Goal: Task Accomplishment & Management: Use online tool/utility

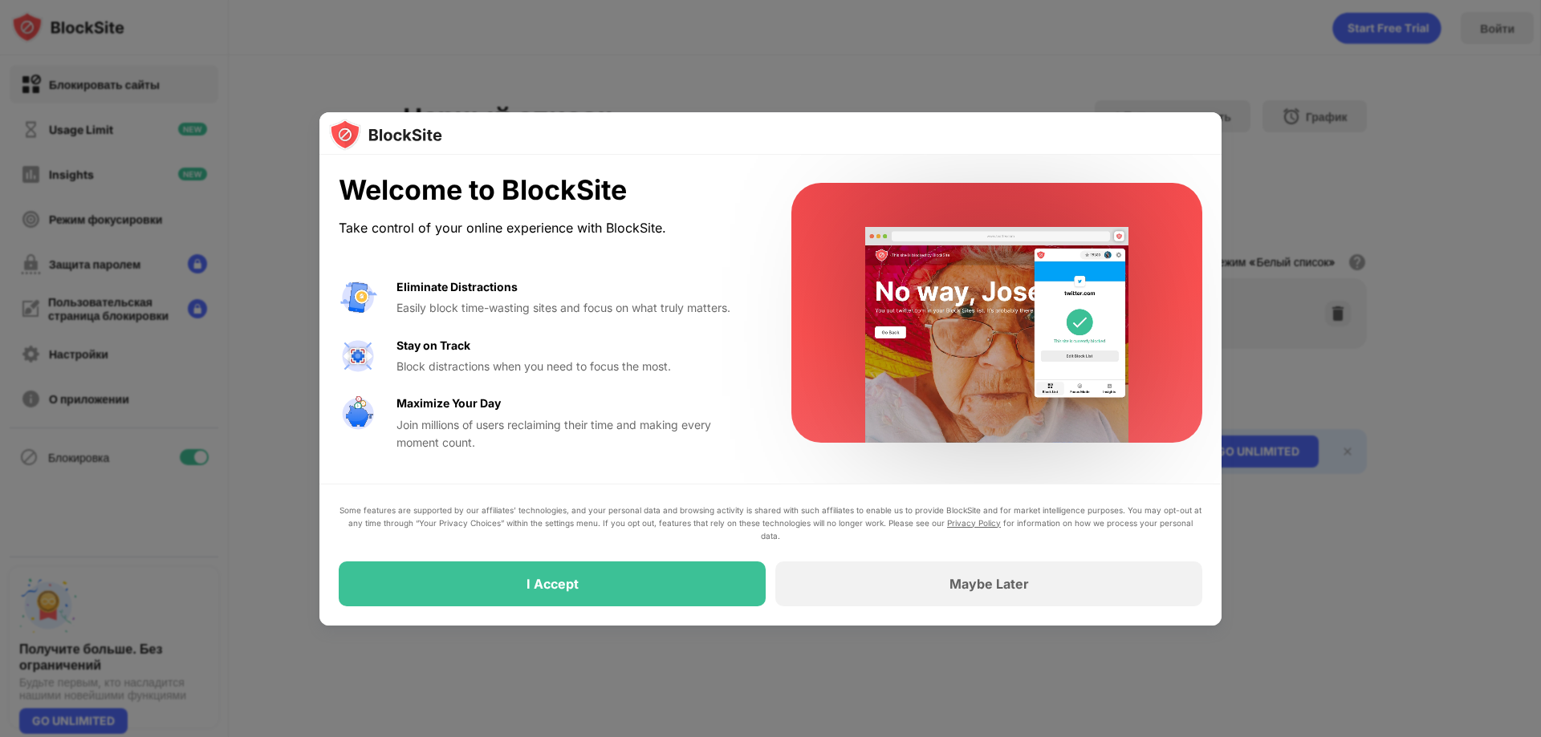
click at [1435, 288] on div at bounding box center [770, 368] width 1541 height 737
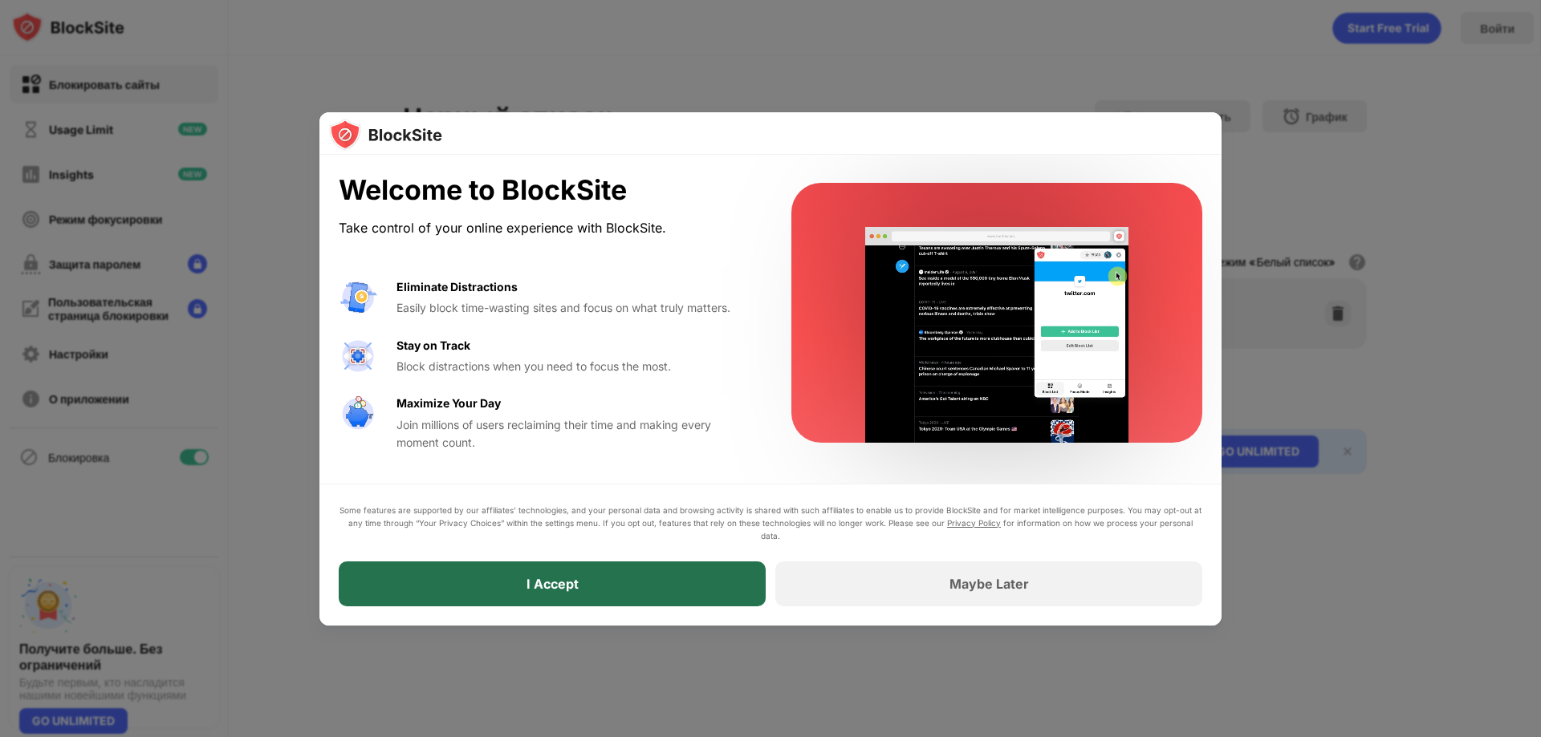
click at [723, 589] on div "I Accept" at bounding box center [552, 584] width 427 height 45
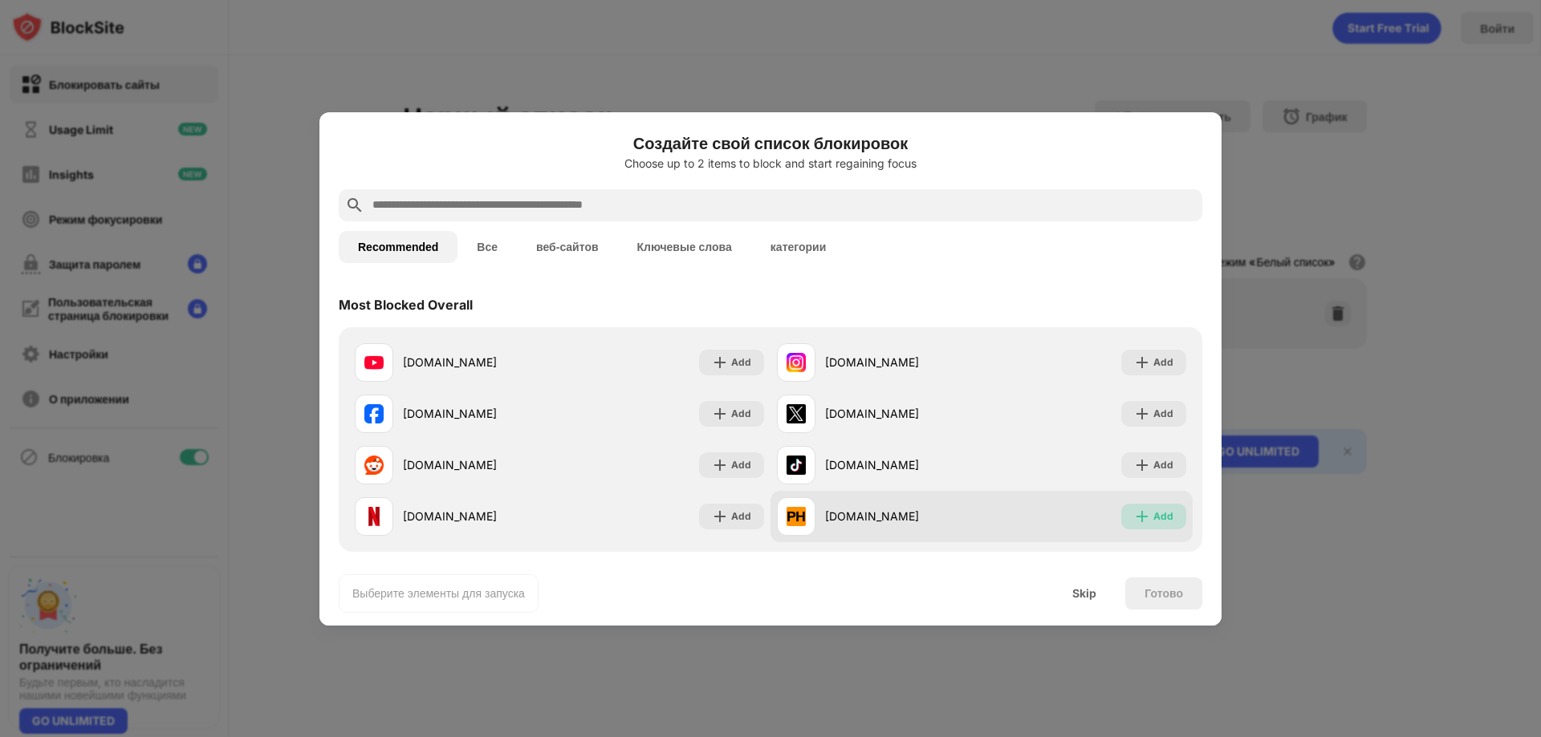
click at [1153, 517] on div "Add" at bounding box center [1163, 517] width 20 height 16
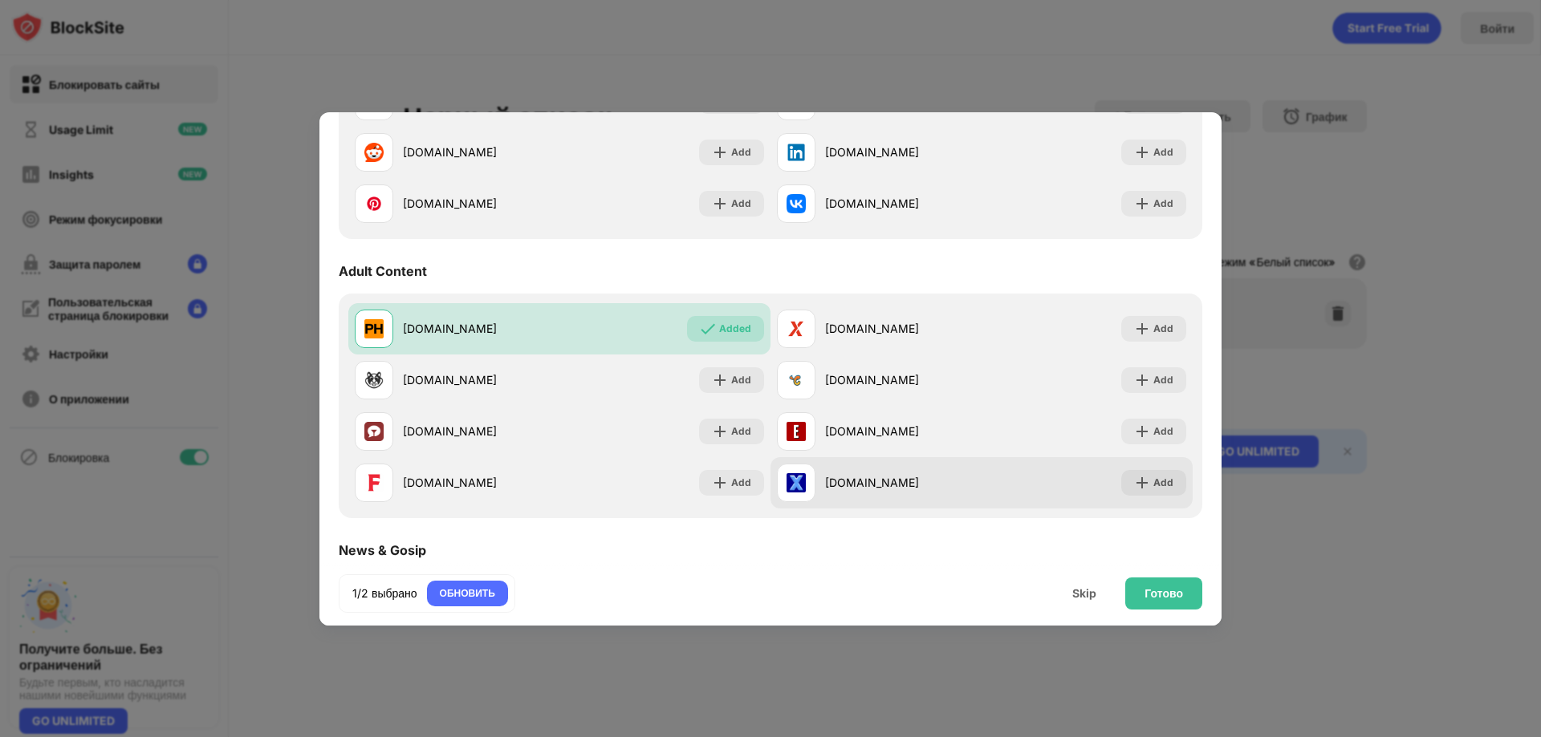
scroll to position [642, 0]
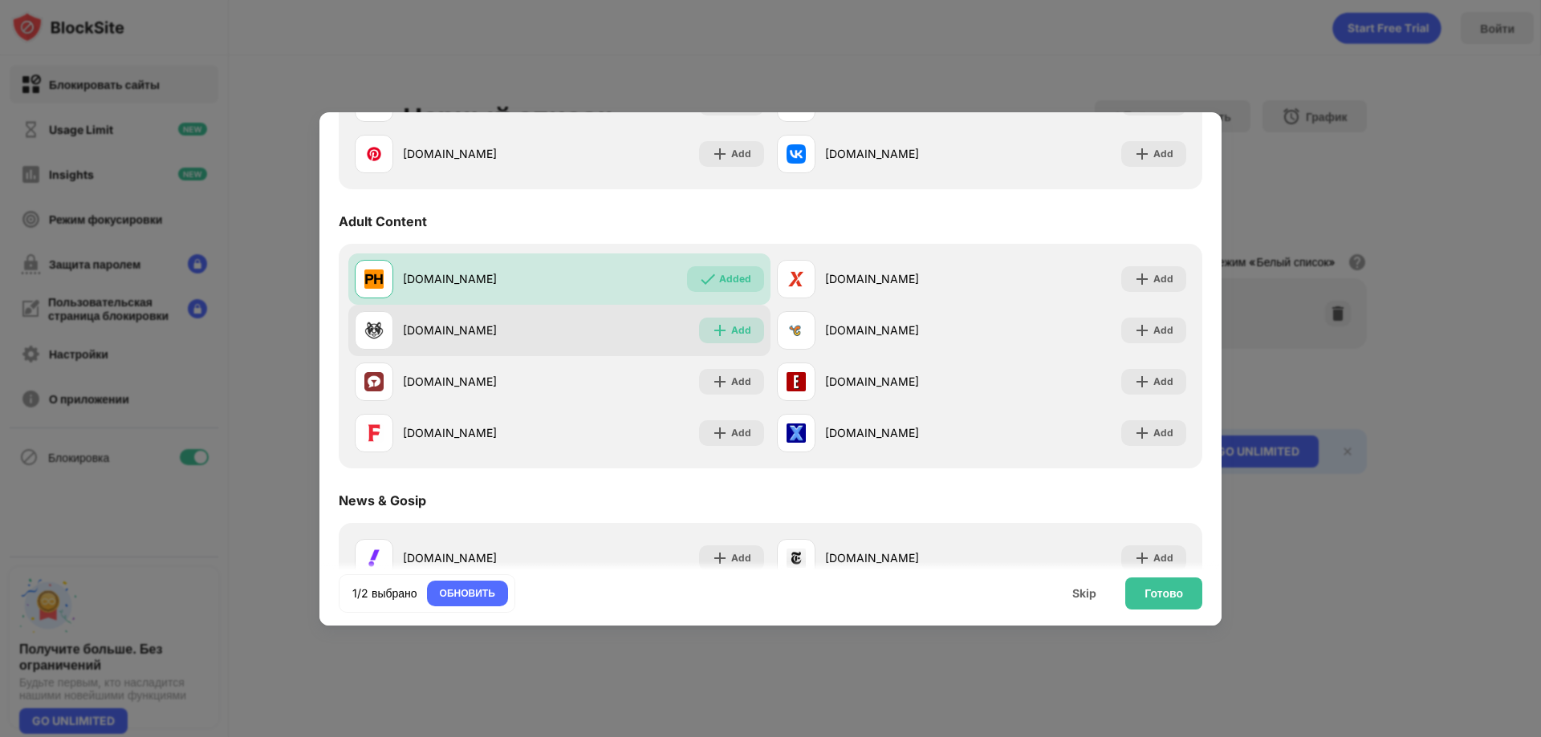
click at [714, 334] on img at bounding box center [720, 331] width 16 height 16
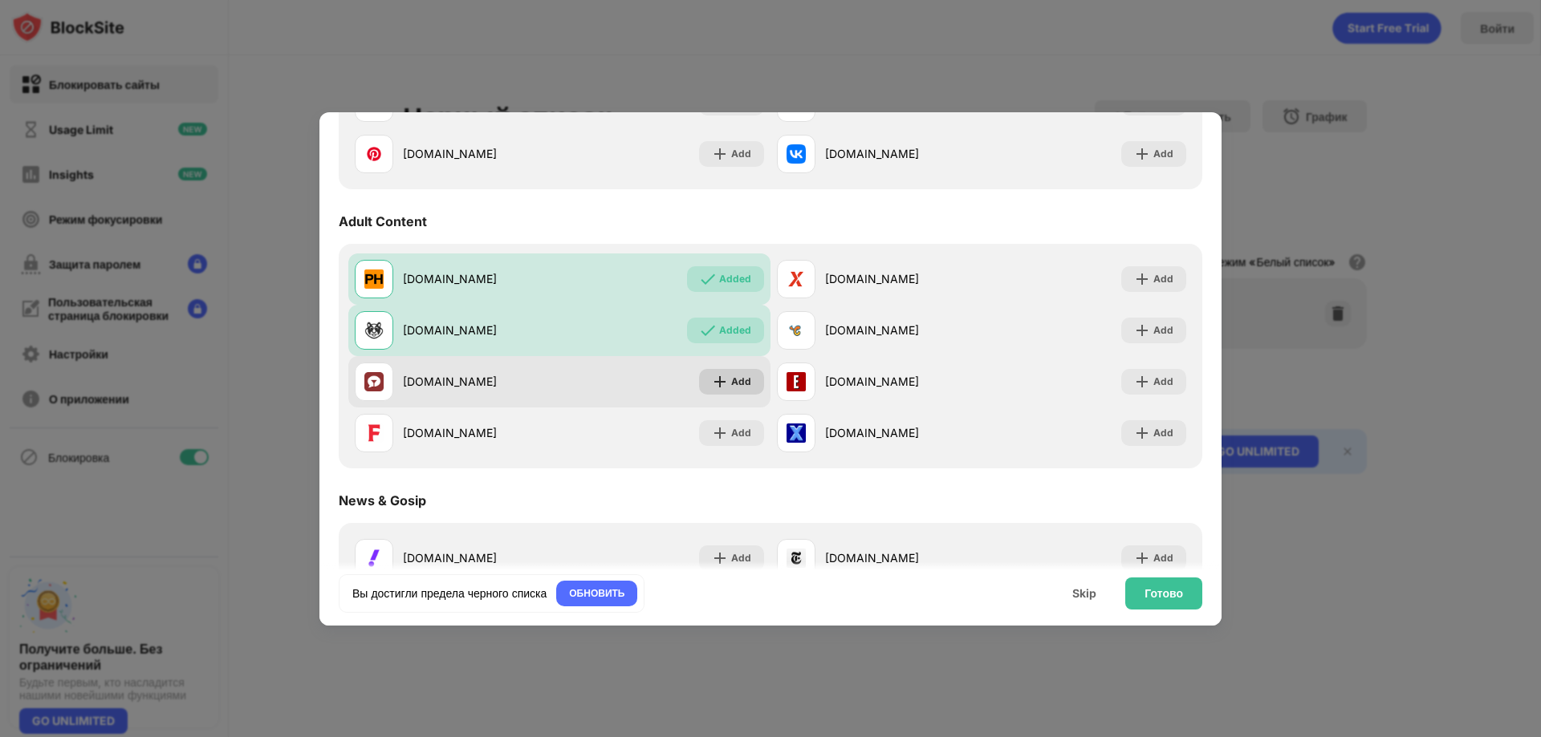
click at [732, 392] on div "Add" at bounding box center [731, 382] width 65 height 26
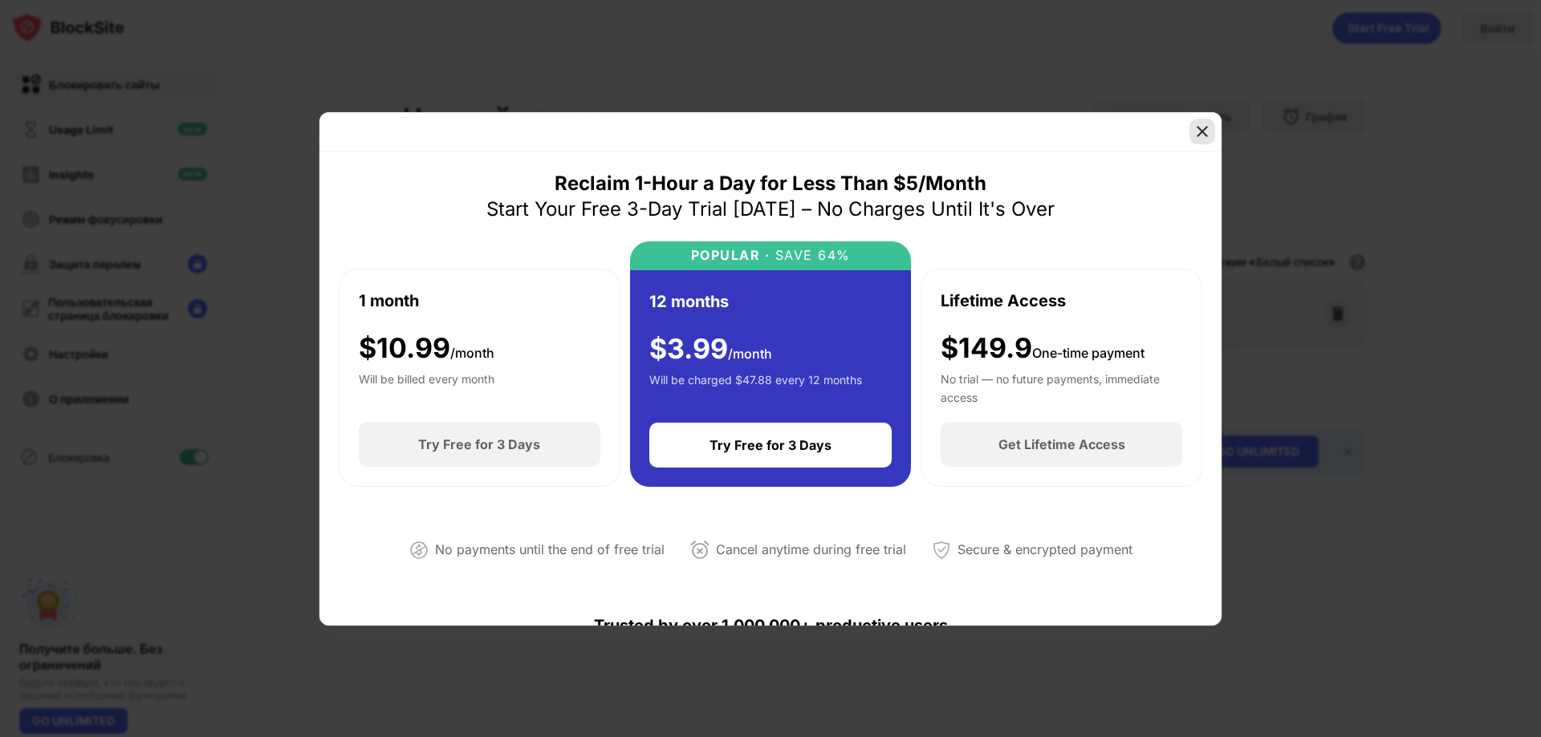
click at [1204, 127] on img at bounding box center [1202, 132] width 16 height 16
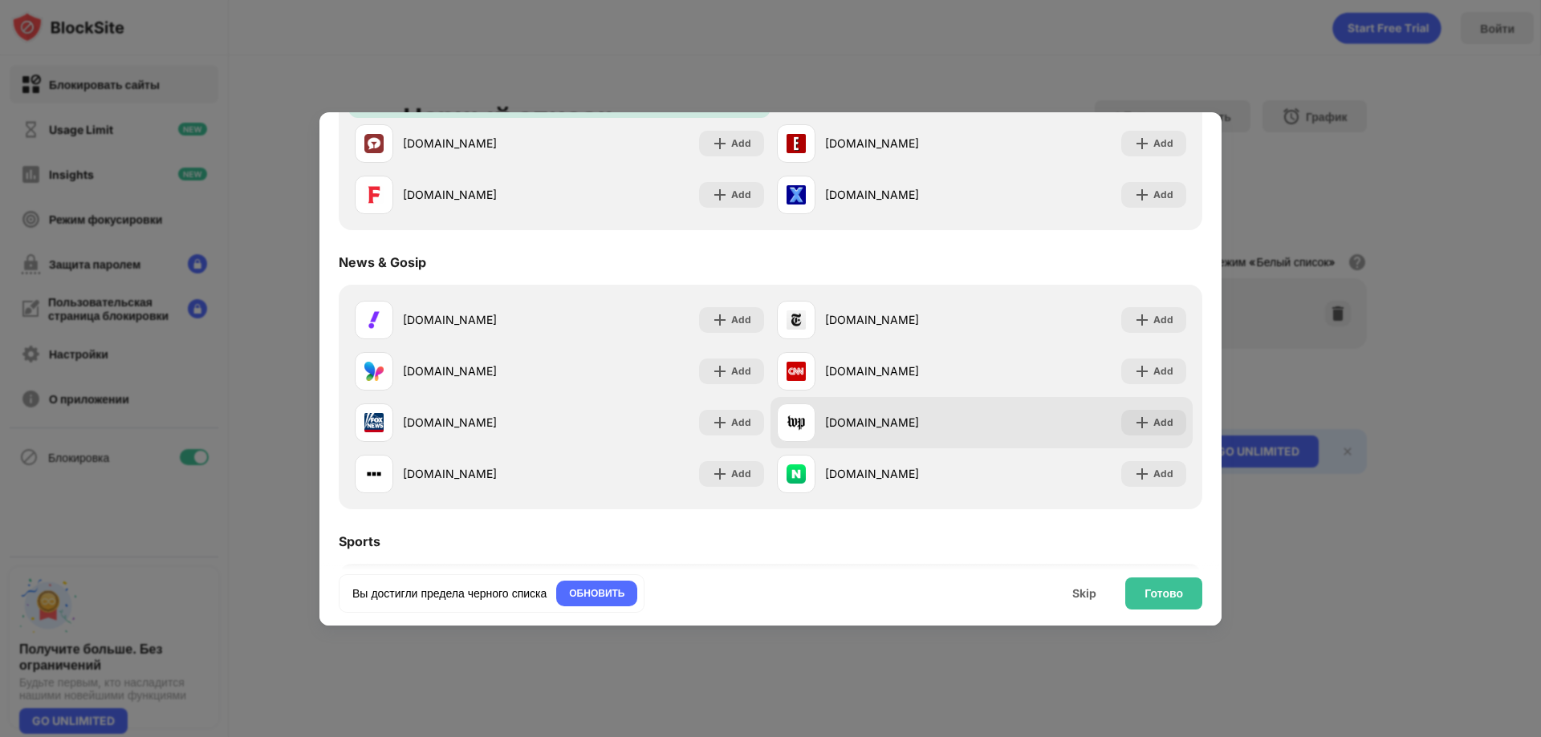
scroll to position [883, 0]
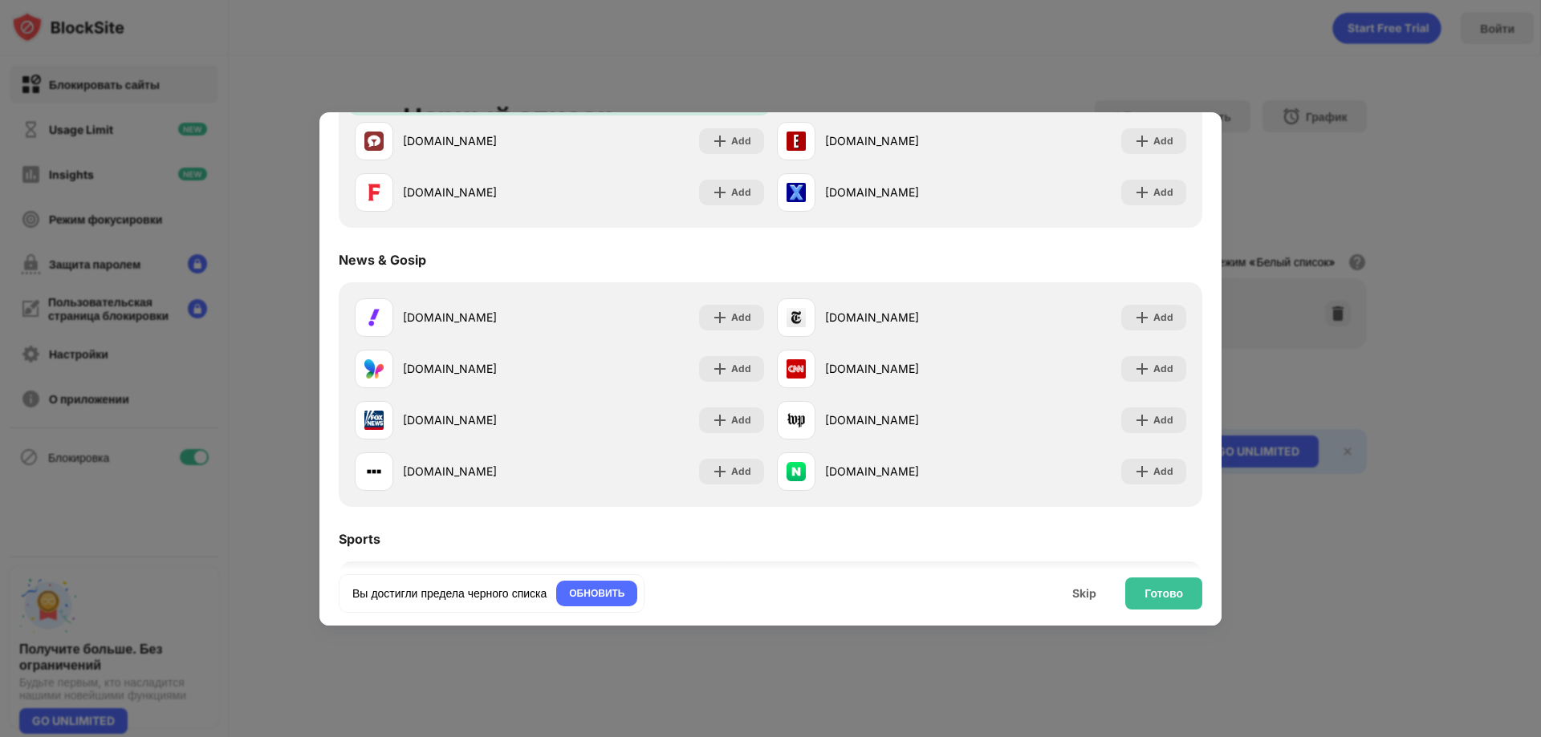
click at [1427, 75] on div at bounding box center [770, 368] width 1541 height 737
